Goal: Transaction & Acquisition: Book appointment/travel/reservation

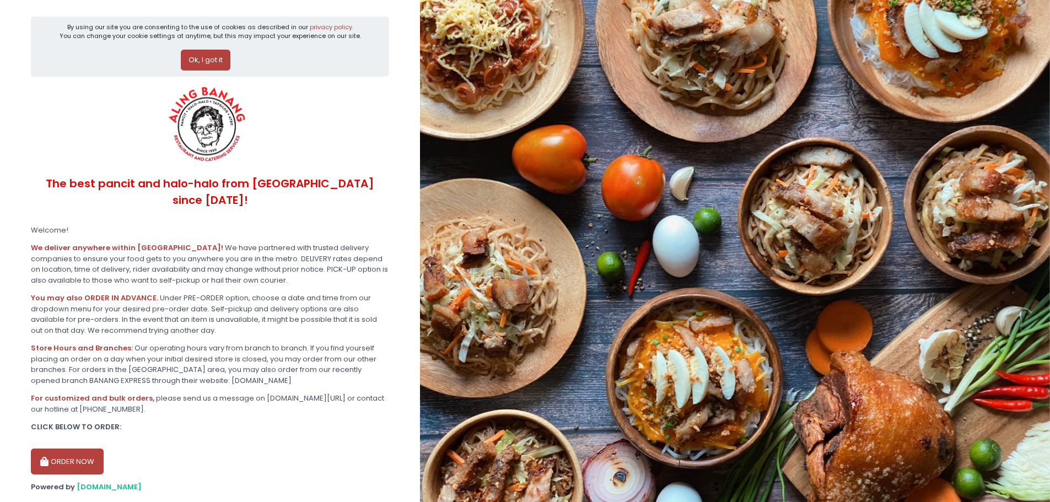
click at [85, 453] on button "ORDER NOW" at bounding box center [67, 462] width 73 height 26
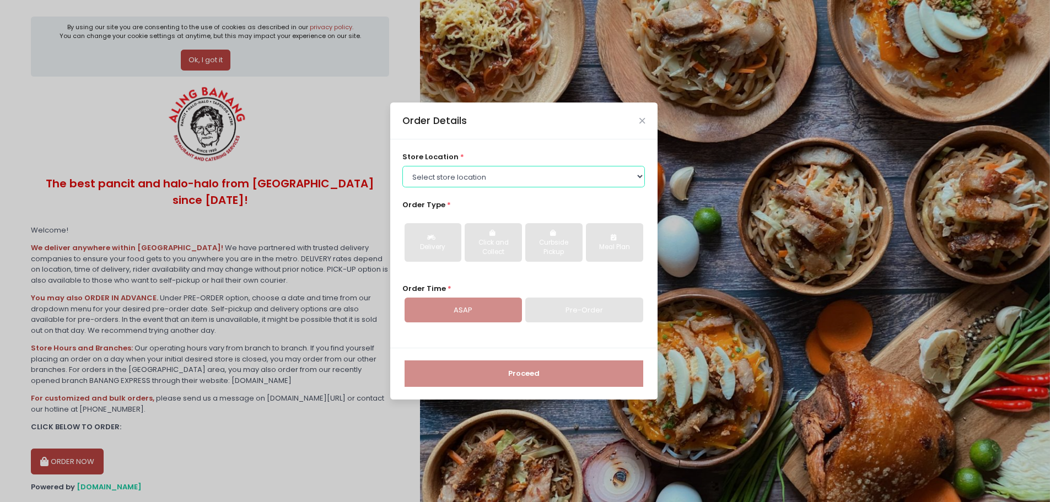
click at [451, 179] on select "Select store location ALING [GEOGRAPHIC_DATA] - [GEOGRAPHIC_DATA] [GEOGRAPHIC_D…" at bounding box center [523, 176] width 242 height 21
select select "614aed71e4942a4c99b40621"
click at [402, 166] on select "Select store location ALING [GEOGRAPHIC_DATA] - [GEOGRAPHIC_DATA] [GEOGRAPHIC_D…" at bounding box center [523, 176] width 242 height 21
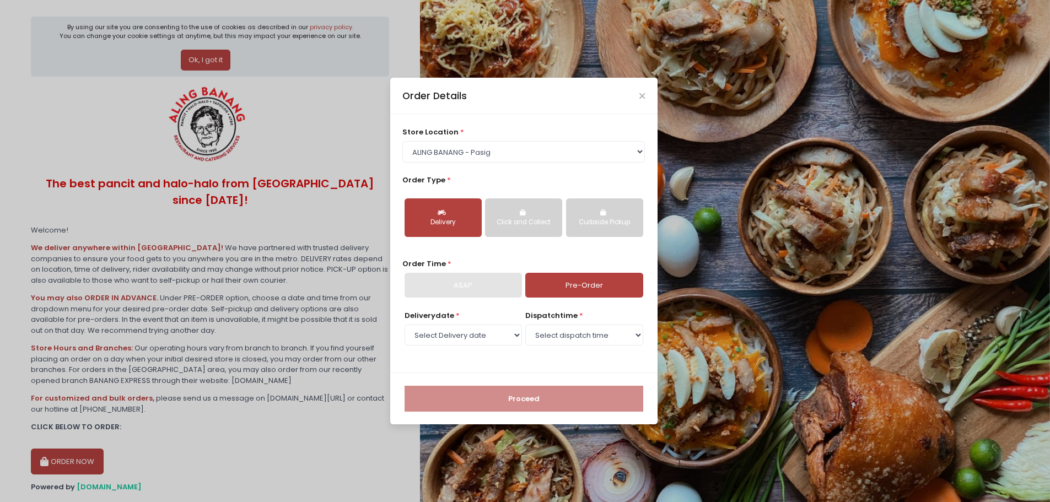
click at [435, 235] on button "Delivery" at bounding box center [442, 217] width 77 height 39
click at [434, 218] on div "Delivery" at bounding box center [443, 223] width 62 height 10
click at [595, 293] on link "Pre-Order" at bounding box center [583, 285] width 117 height 25
click at [463, 328] on select "Select Delivery date [DATE] [DATE] [DATE] [DATE] [DATE] [DATE] [DATE] [DATE] [D…" at bounding box center [462, 335] width 117 height 21
select select "[DATE]"
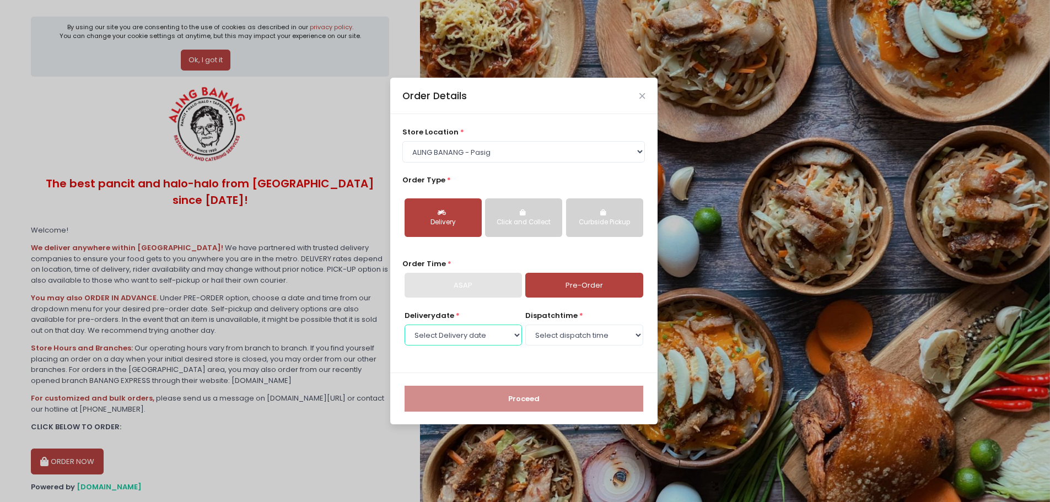
click at [404, 325] on select "Select Delivery date [DATE] [DATE] [DATE] [DATE] [DATE] [DATE] [DATE] [DATE] [D…" at bounding box center [462, 335] width 117 height 21
click at [542, 329] on select "Select dispatch time 10:00 AM - 10:30 AM 10:30 AM - 11:00 AM 11:00 AM - 11:30 A…" at bounding box center [583, 335] width 117 height 21
select select "10:00"
click at [525, 325] on select "Select dispatch time 10:00 AM - 10:30 AM 10:30 AM - 11:00 AM 11:00 AM - 11:30 A…" at bounding box center [583, 335] width 117 height 21
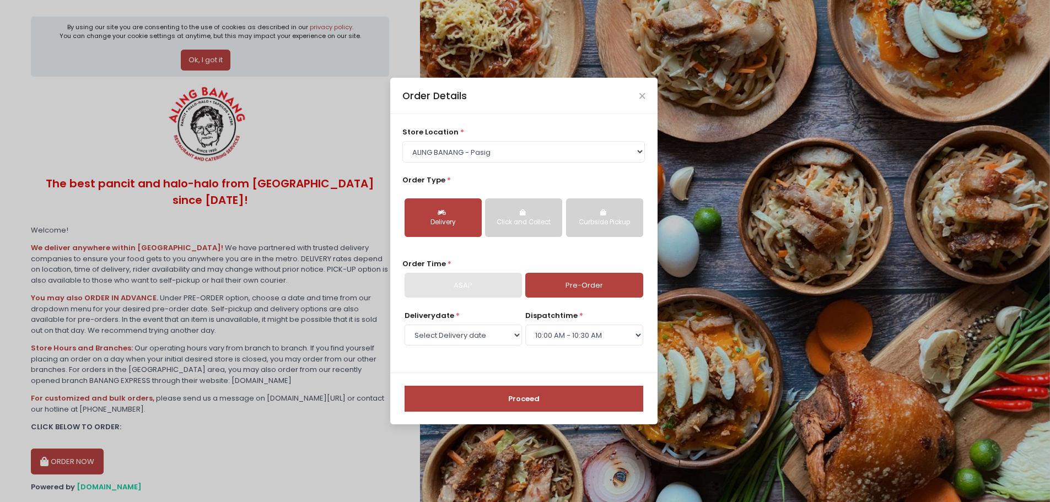
click at [518, 399] on button "Proceed" at bounding box center [523, 399] width 239 height 26
